Goal: Task Accomplishment & Management: Use online tool/utility

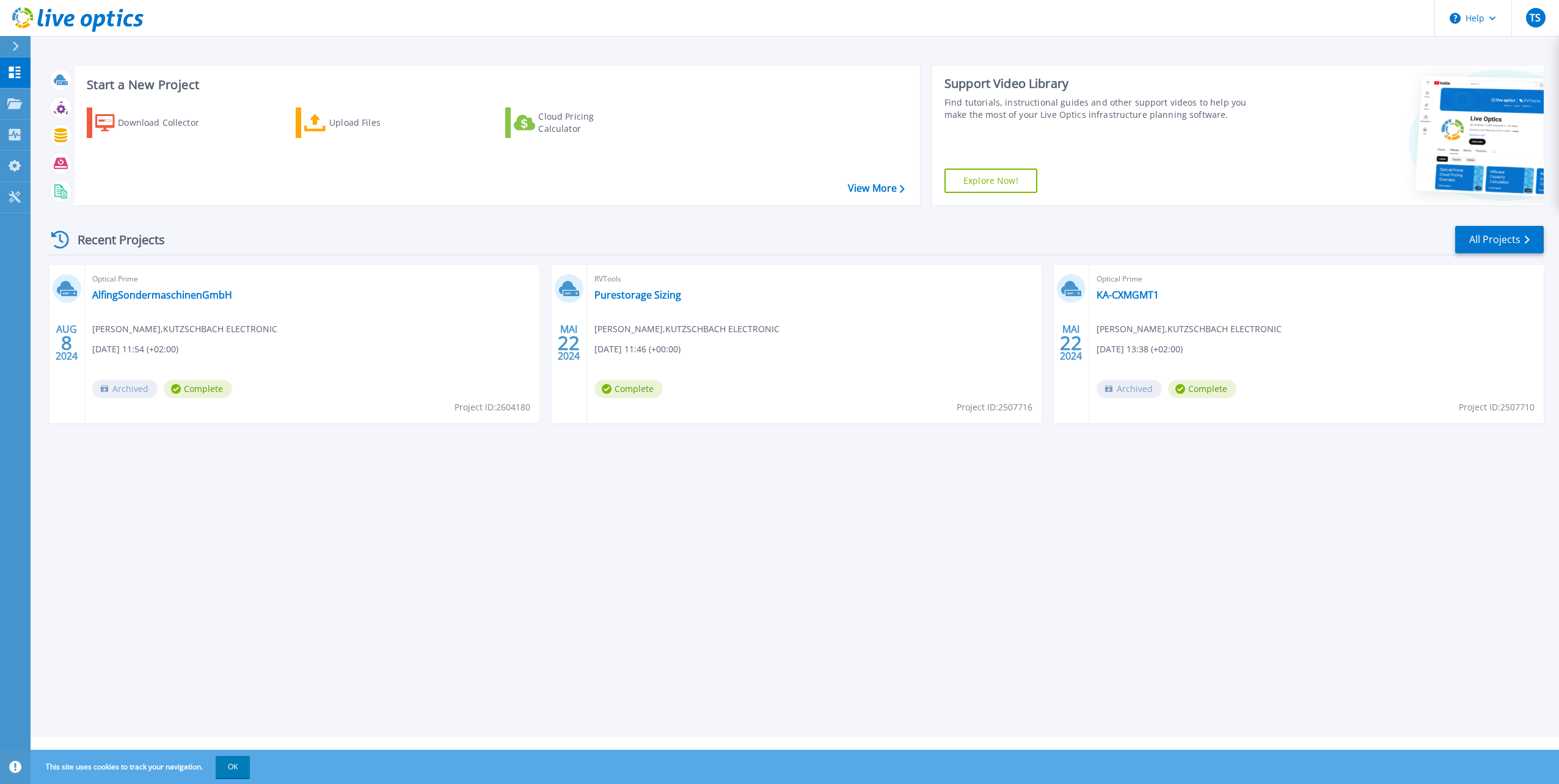
drag, startPoint x: 710, startPoint y: 481, endPoint x: 683, endPoint y: 460, distance: 34.2
click at [708, 479] on div "Start a New Project Download Collector Upload Files Cloud Pricing Calculator Vi…" at bounding box center [794, 369] width 1529 height 737
click at [633, 297] on link "Purestorage Sizing" at bounding box center [638, 295] width 87 height 12
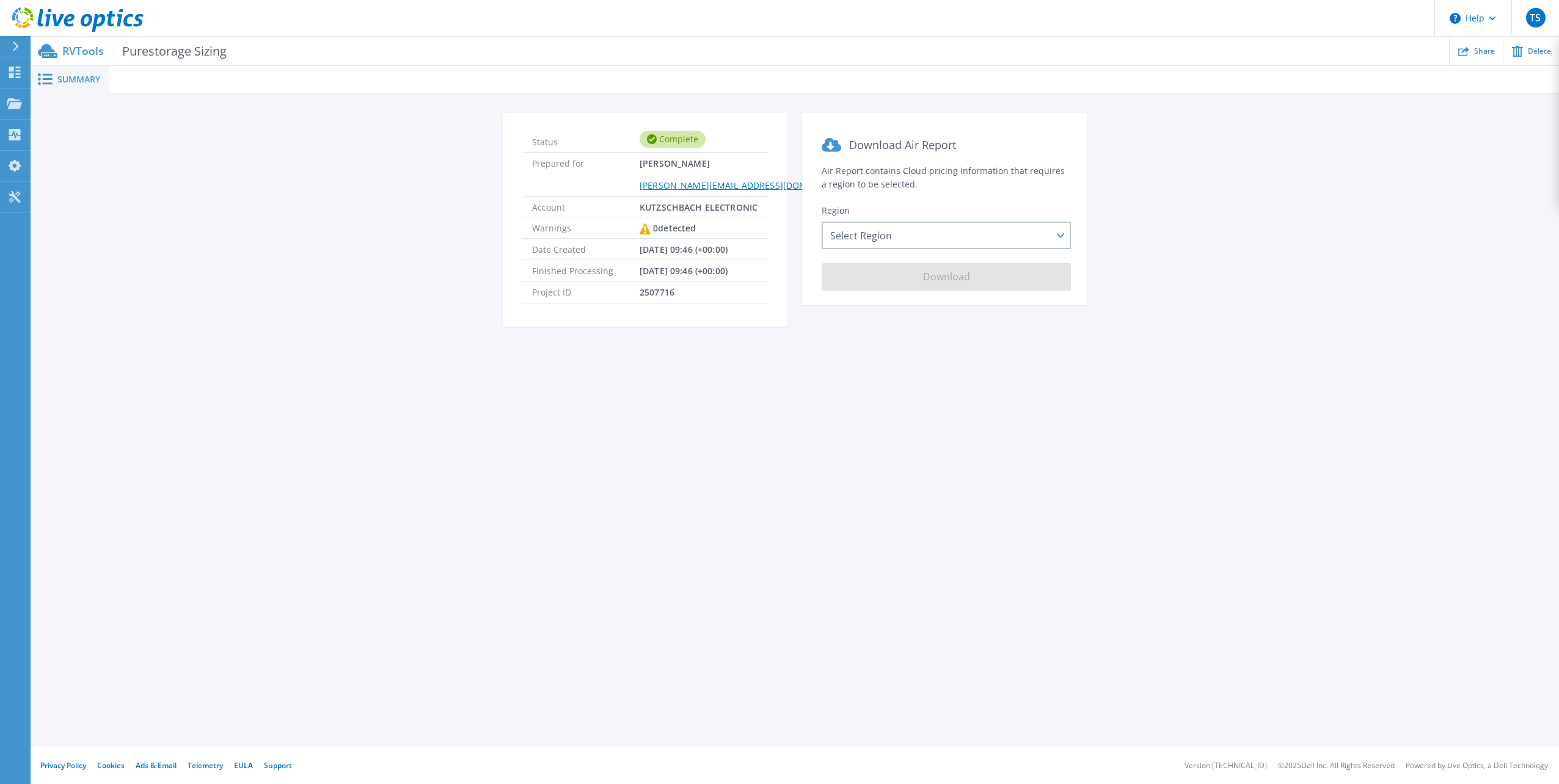
drag, startPoint x: 309, startPoint y: 174, endPoint x: 179, endPoint y: 128, distance: 137.9
click at [308, 173] on div "Status Complete Prepared for Tobias Schiffelholz t.schiffelholz@kutzschbach.de …" at bounding box center [794, 228] width 1492 height 229
click at [2, 48] on button at bounding box center [15, 46] width 30 height 21
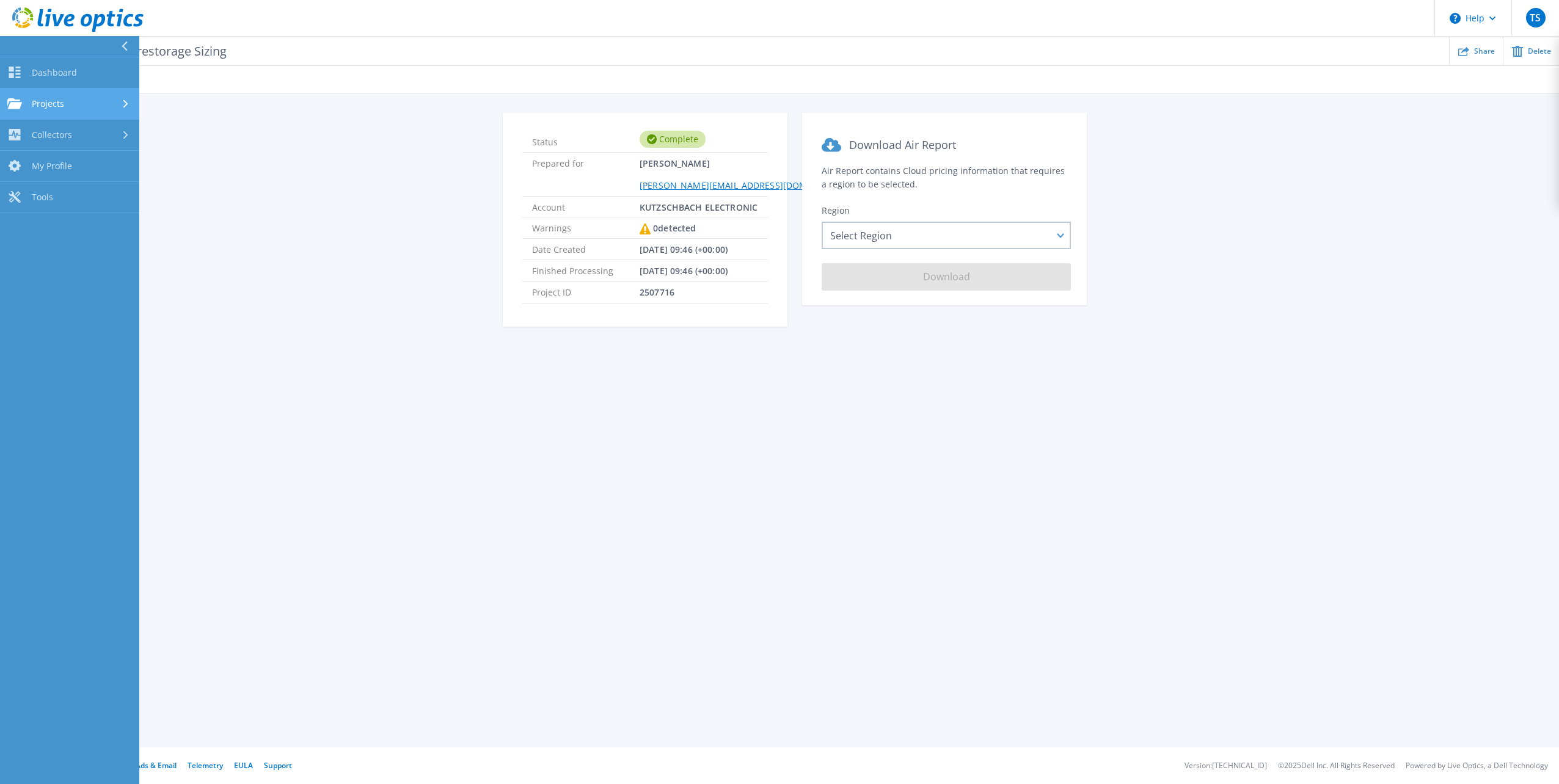
click at [59, 102] on span "Projects" at bounding box center [48, 104] width 32 height 11
click at [91, 161] on link "Upload SIOKIT & Files" at bounding box center [70, 166] width 139 height 31
